Goal: Transaction & Acquisition: Purchase product/service

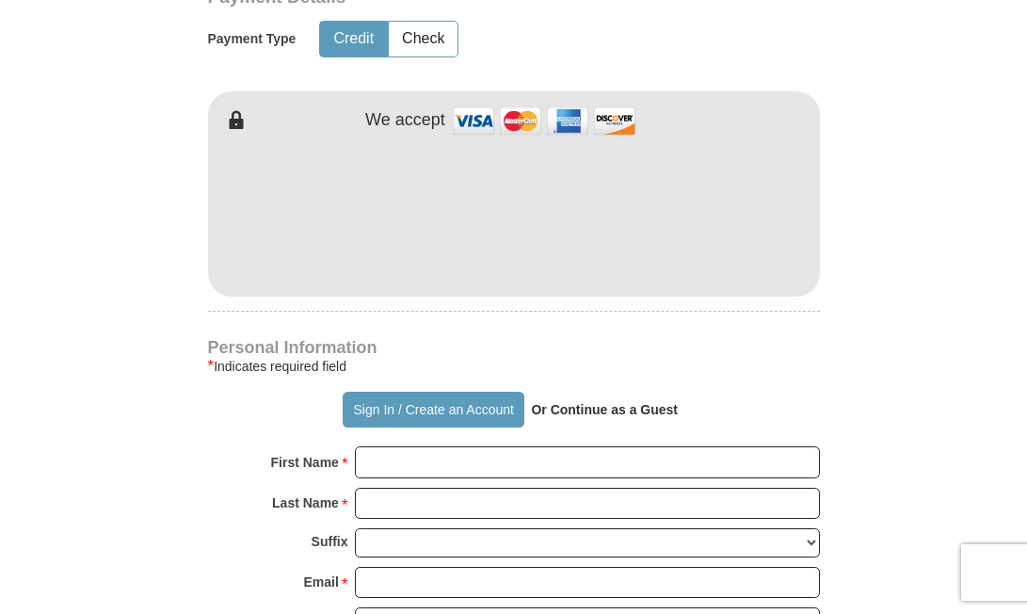
scroll to position [948, 0]
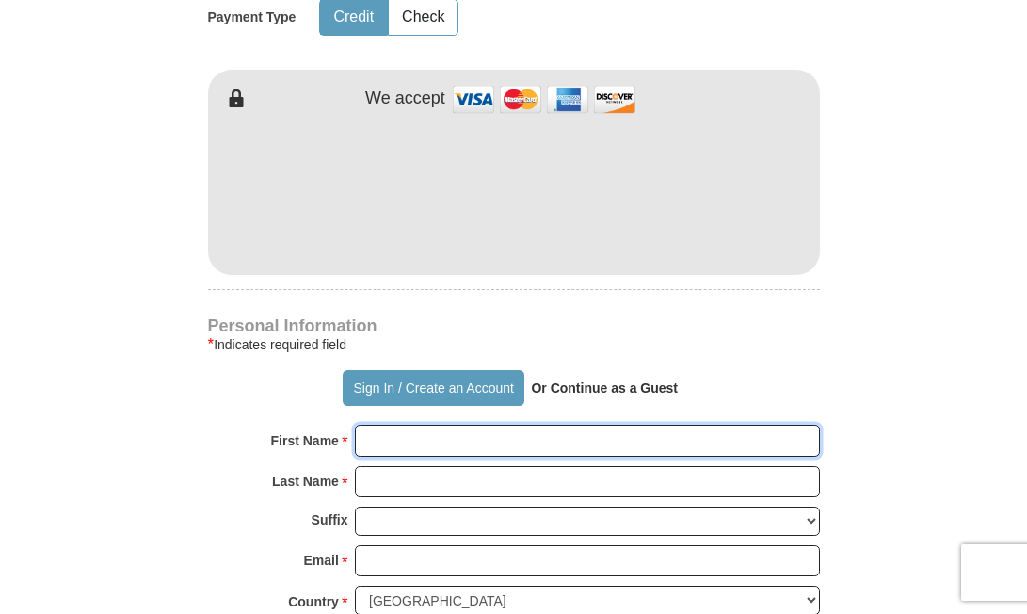
click at [409, 436] on input "First Name *" at bounding box center [587, 441] width 465 height 32
type input "[PERSON_NAME]"
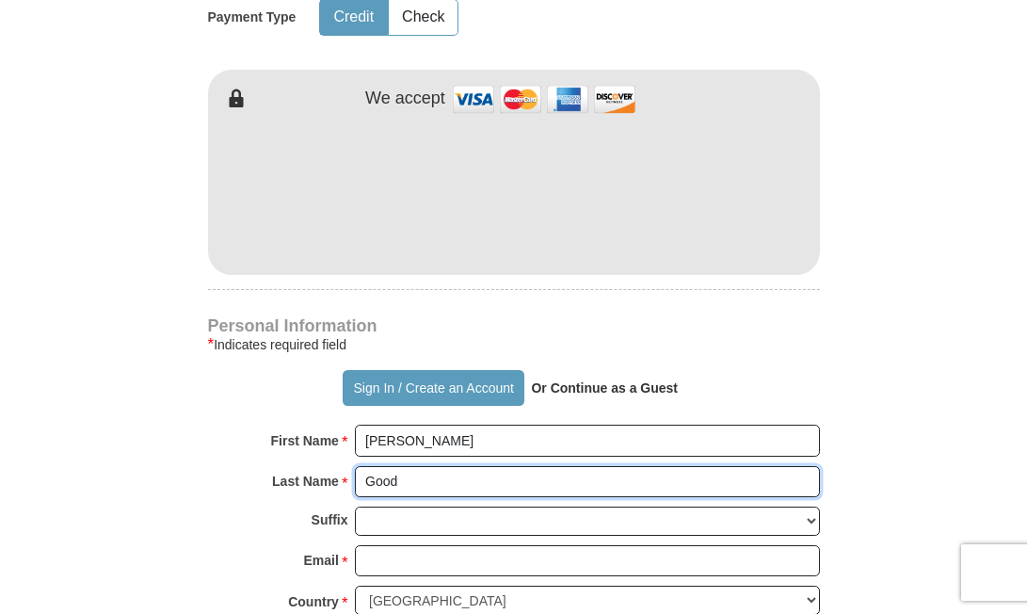
type input "Good News [DEMOGRAPHIC_DATA]"
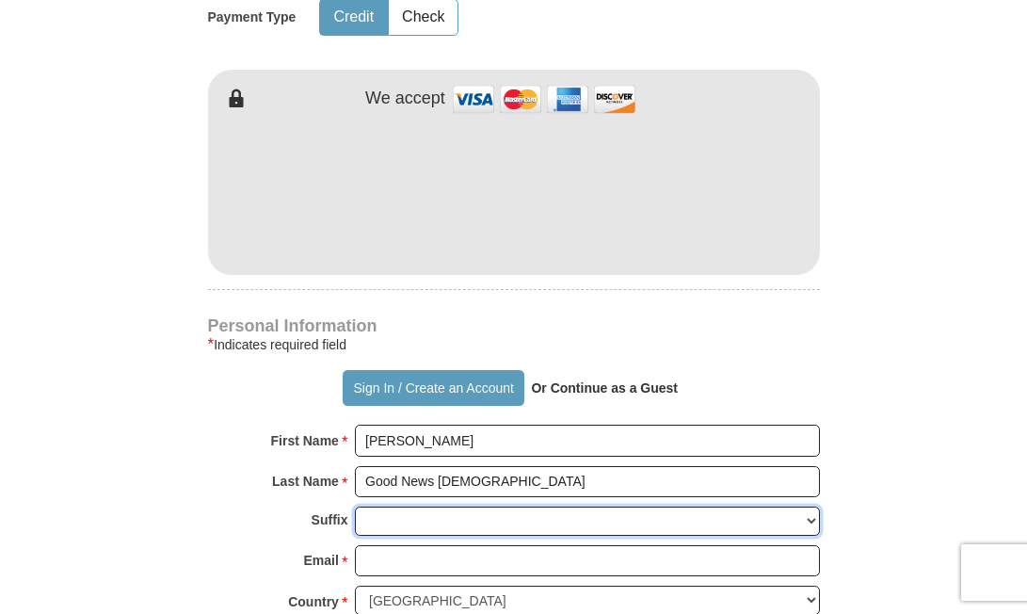
click at [448, 535] on select "[PERSON_NAME] I II III IV V VI" at bounding box center [587, 520] width 465 height 29
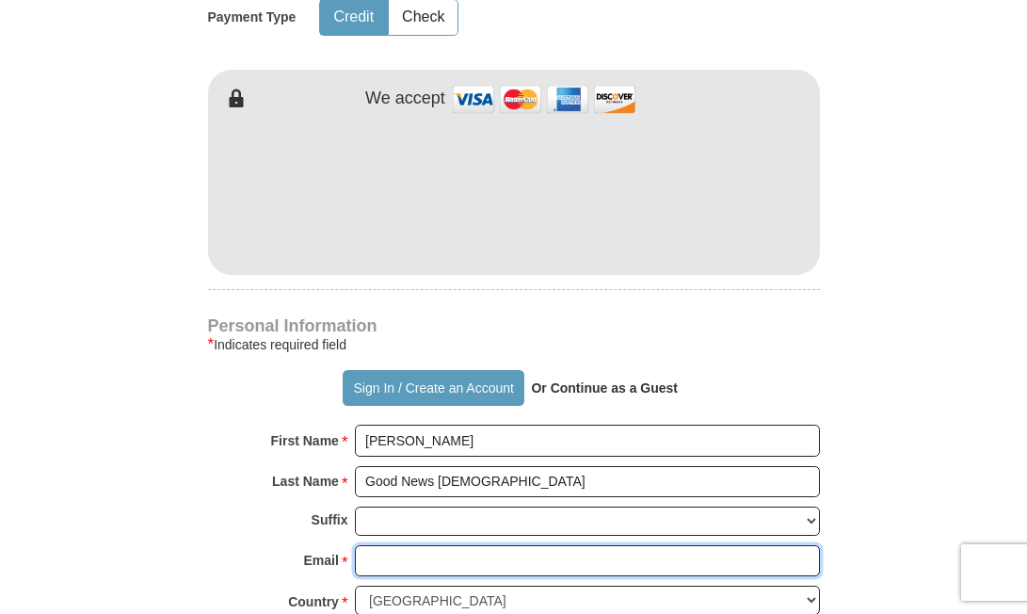
click at [373, 570] on input "Email *" at bounding box center [587, 561] width 465 height 32
type input "[EMAIL_ADDRESS][DOMAIN_NAME]"
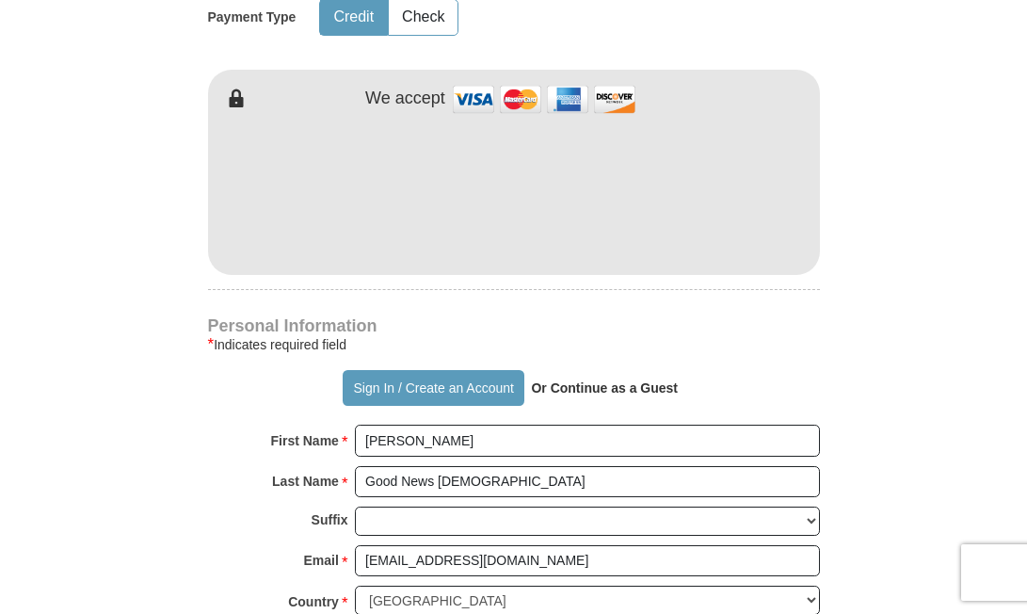
type input "PO Box 1039"
type input "[GEOGRAPHIC_DATA]"
select select "MS"
type input "39073"
type input "6018456095"
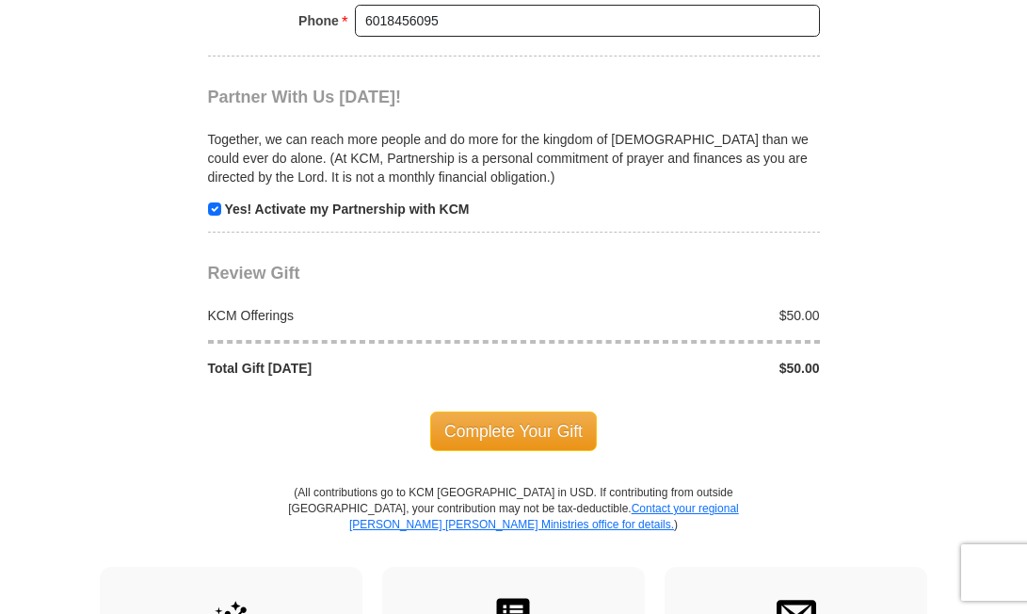
scroll to position [1788, 0]
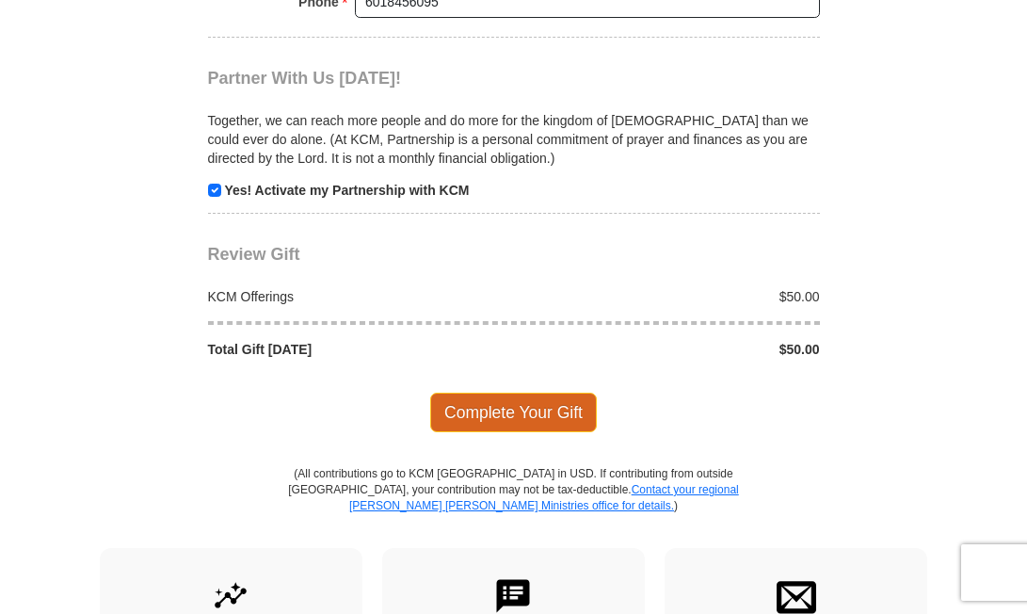
click at [521, 410] on span "Complete Your Gift" at bounding box center [513, 413] width 167 height 40
